Goal: Find specific page/section: Find specific page/section

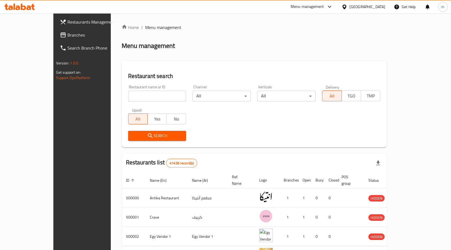
click at [381, 8] on div "Egypt" at bounding box center [368, 7] width 36 height 6
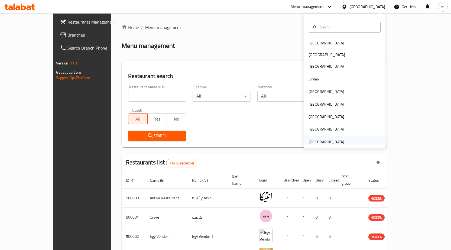
click at [334, 142] on div "[GEOGRAPHIC_DATA]" at bounding box center [327, 142] width 36 height 6
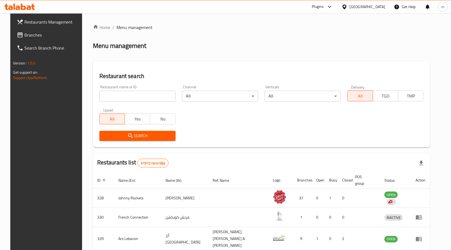
drag, startPoint x: 110, startPoint y: 100, endPoint x: 116, endPoint y: 101, distance: 6.1
click at [110, 100] on input "search" at bounding box center [138, 96] width 76 height 11
click at [153, 96] on input "search" at bounding box center [138, 96] width 76 height 11
paste input "21948"
type input "21948"
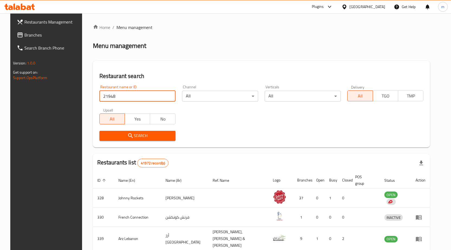
click button "Search" at bounding box center [138, 136] width 76 height 10
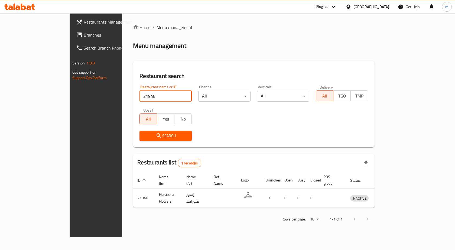
click at [329, 7] on div at bounding box center [332, 7] width 9 height 7
click at [284, 36] on div "Menu-management" at bounding box center [277, 36] width 33 height 6
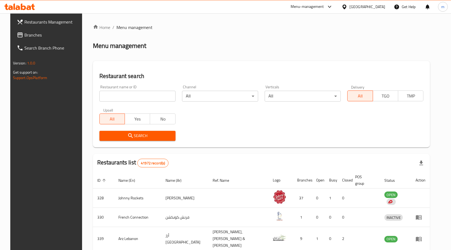
click at [325, 5] on div at bounding box center [328, 7] width 9 height 7
click at [288, 47] on div "Restaurant-Management" at bounding box center [278, 47] width 43 height 6
